Goal: Entertainment & Leisure: Consume media (video, audio)

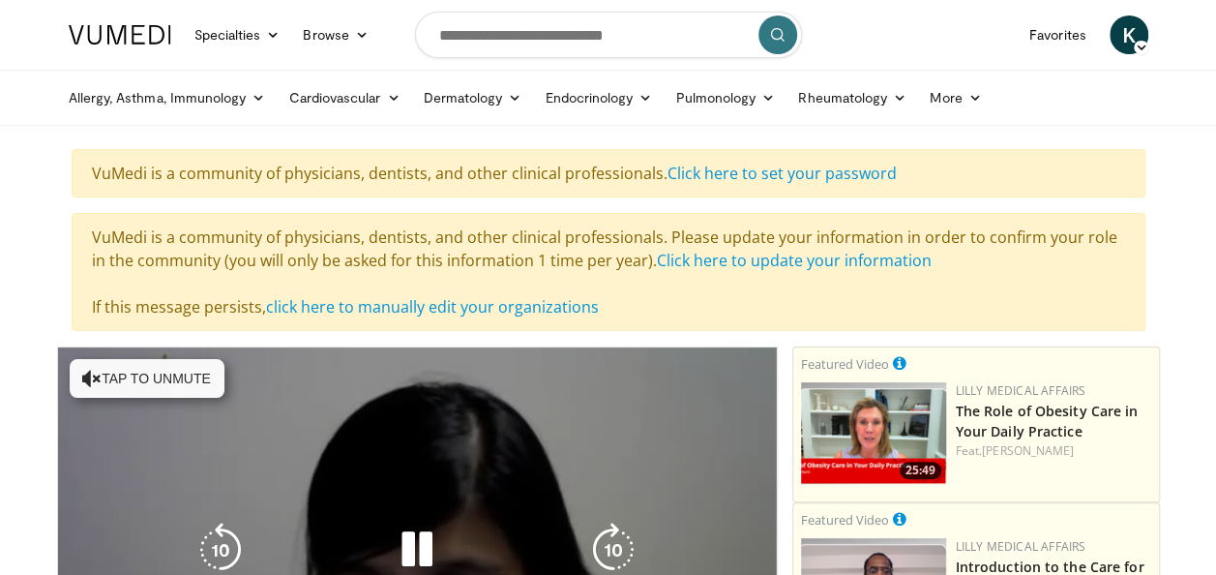
click at [149, 376] on button "Tap to unmute" at bounding box center [147, 378] width 155 height 39
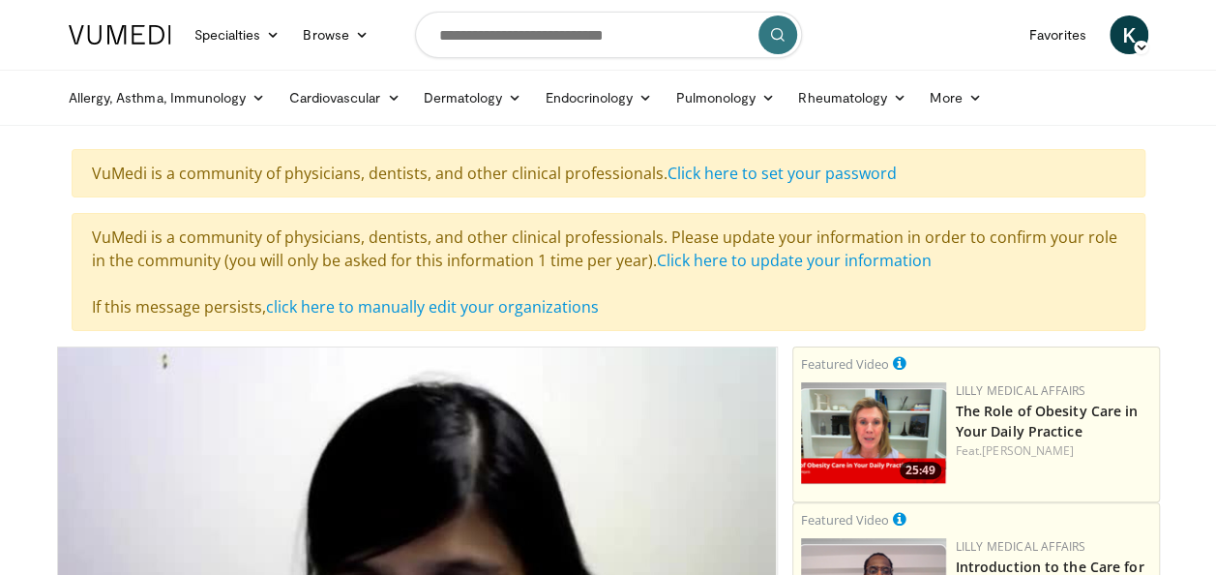
click at [37, 24] on header "Specialties Adult & Family Medicine Allergy, [MEDICAL_DATA], Immunology Anesthe…" at bounding box center [608, 63] width 1216 height 126
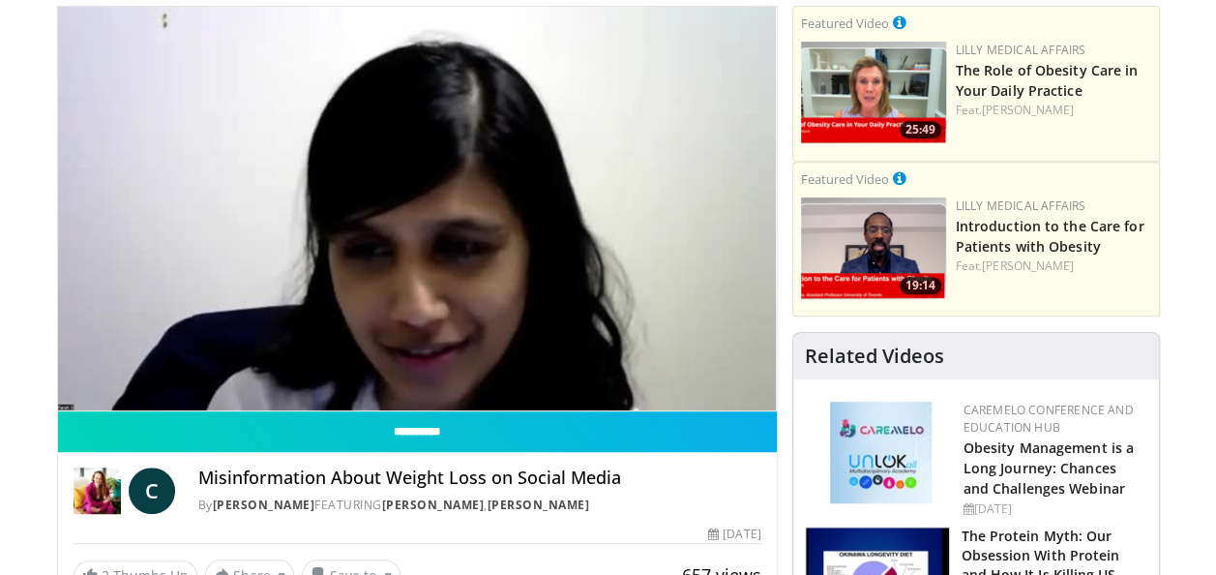
scroll to position [283, 0]
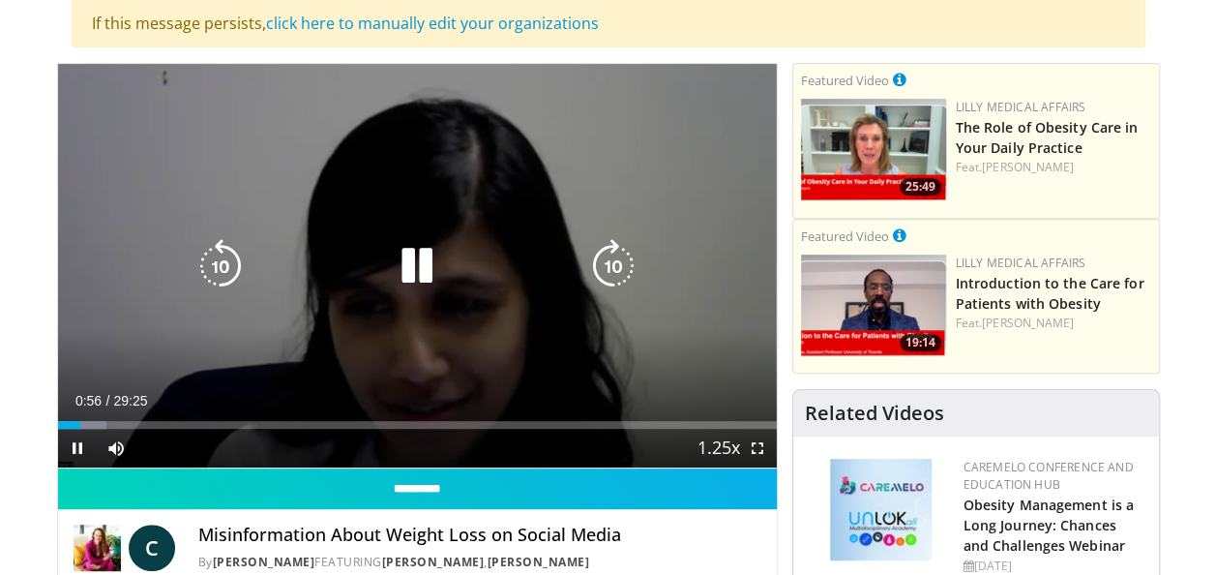
click at [604, 263] on icon "Video Player" at bounding box center [613, 266] width 54 height 54
click at [588, 257] on icon "Video Player" at bounding box center [613, 266] width 54 height 54
click at [596, 263] on icon "Video Player" at bounding box center [613, 266] width 54 height 54
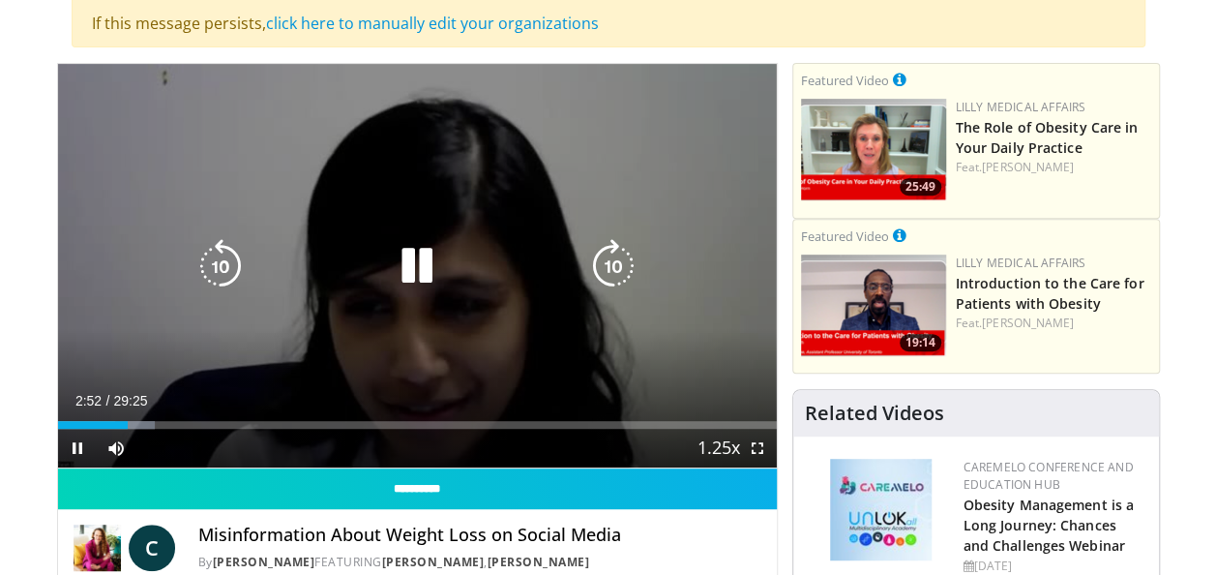
click at [408, 264] on icon "Video Player" at bounding box center [417, 266] width 54 height 54
